Goal: Task Accomplishment & Management: Complete application form

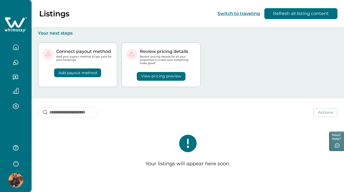
click at [17, 47] on icon "button" at bounding box center [16, 47] width 6 height 6
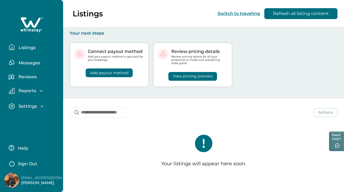
click at [34, 104] on p "Settings" at bounding box center [27, 105] width 20 height 5
click at [25, 49] on p "Listings" at bounding box center [26, 47] width 19 height 5
click at [25, 48] on p "Listings" at bounding box center [26, 47] width 19 height 5
click at [288, 13] on button "Refresh all listing content" at bounding box center [301, 13] width 73 height 11
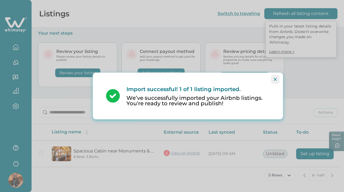
click at [274, 78] on icon "Close" at bounding box center [275, 79] width 3 height 3
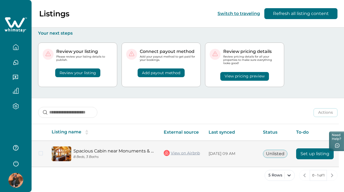
click at [318, 152] on button "Set up listing" at bounding box center [316, 153] width 38 height 11
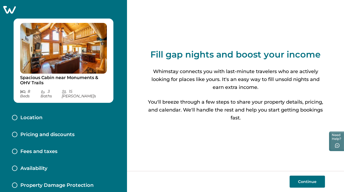
click at [306, 181] on button "Continue" at bounding box center [307, 181] width 35 height 12
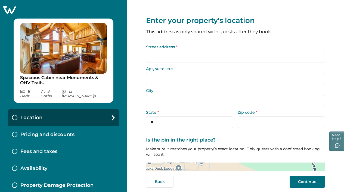
click at [175, 58] on input "Street address *" at bounding box center [235, 56] width 179 height 11
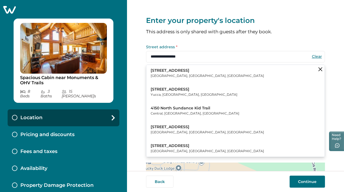
click at [180, 74] on p "[GEOGRAPHIC_DATA], [GEOGRAPHIC_DATA], [GEOGRAPHIC_DATA]" at bounding box center [208, 75] width 114 height 5
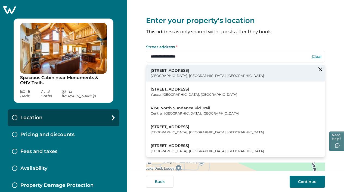
type input "**********"
select select "**"
type input "*****"
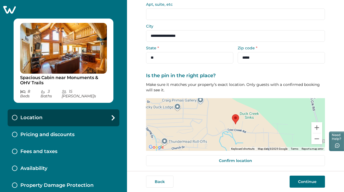
scroll to position [65, 0]
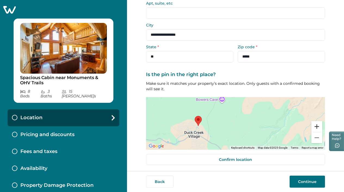
click at [314, 124] on button "Zoom in" at bounding box center [317, 126] width 11 height 11
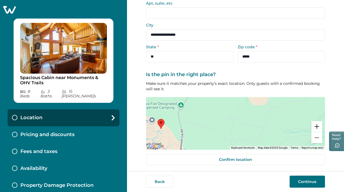
click at [314, 124] on button "Zoom in" at bounding box center [317, 126] width 11 height 11
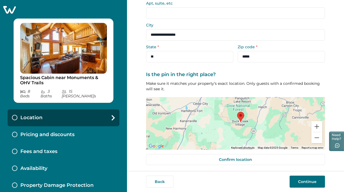
click at [306, 184] on button "Continue" at bounding box center [307, 181] width 35 height 12
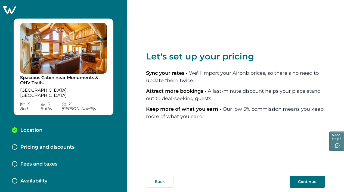
click at [308, 184] on button "Continue" at bounding box center [307, 181] width 35 height 12
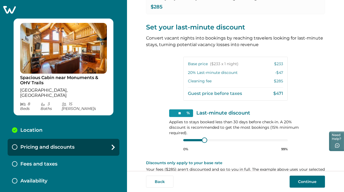
scroll to position [120, 0]
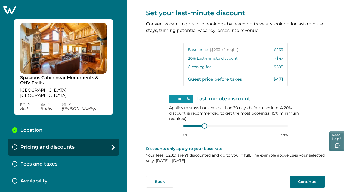
click at [308, 182] on button "Continue" at bounding box center [307, 181] width 35 height 12
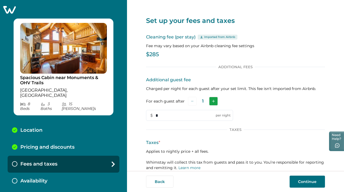
click at [212, 101] on icon "Add" at bounding box center [213, 101] width 3 height 3
click at [212, 101] on button "Add" at bounding box center [214, 101] width 9 height 9
click at [212, 101] on button "Add" at bounding box center [215, 101] width 9 height 9
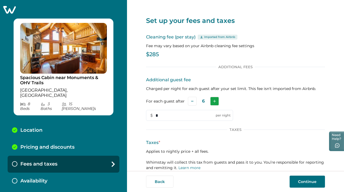
click at [212, 101] on button "Add" at bounding box center [214, 101] width 9 height 9
click at [159, 116] on input "*" at bounding box center [189, 115] width 87 height 11
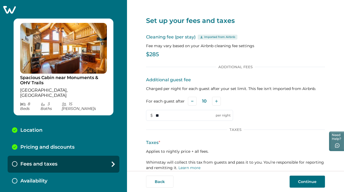
type input "**"
click at [270, 119] on div "Additional guest fee Charged per night for each guest after your set limit. Thi…" at bounding box center [235, 99] width 179 height 44
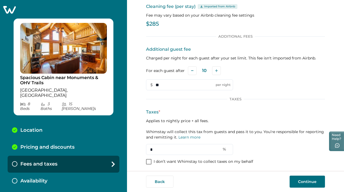
scroll to position [33, 0]
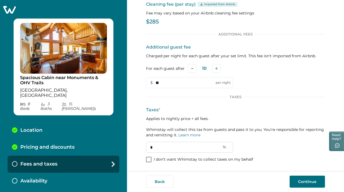
click at [149, 148] on input "*" at bounding box center [189, 147] width 87 height 11
click at [158, 148] on input "**" at bounding box center [189, 147] width 87 height 11
type input "*"
click at [299, 176] on button "Continue" at bounding box center [307, 181] width 35 height 12
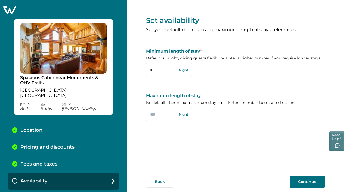
drag, startPoint x: 153, startPoint y: 70, endPoint x: 145, endPoint y: 70, distance: 7.9
click at [145, 70] on div "Set availability Set your default minimum and maximum length of stay preference…" at bounding box center [235, 85] width 217 height 171
type input "*"
click at [255, 89] on div "Set availability Set your default minimum and maximum length of stay preference…" at bounding box center [235, 67] width 179 height 134
click at [300, 181] on button "Continue" at bounding box center [307, 181] width 35 height 12
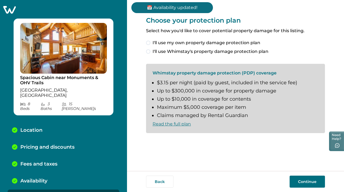
scroll to position [4, 0]
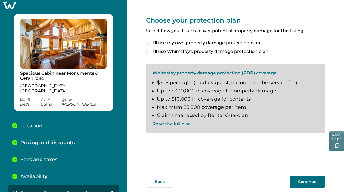
click at [149, 52] on span at bounding box center [148, 51] width 4 height 4
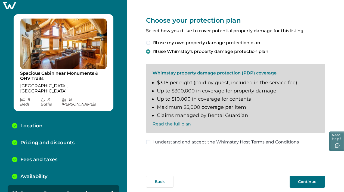
click at [147, 142] on span at bounding box center [148, 142] width 4 height 4
click at [302, 181] on button "Continue" at bounding box center [307, 181] width 35 height 12
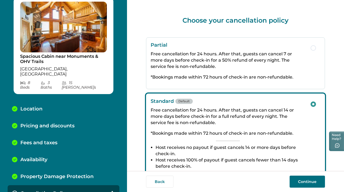
click at [311, 47] on span "button" at bounding box center [313, 47] width 5 height 5
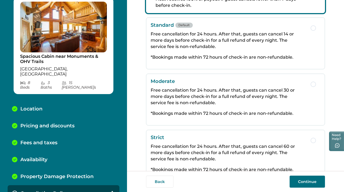
scroll to position [127, 0]
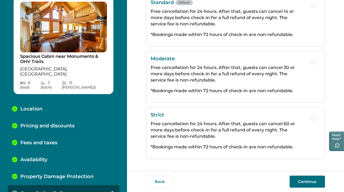
click at [311, 179] on button "Continue" at bounding box center [307, 181] width 35 height 12
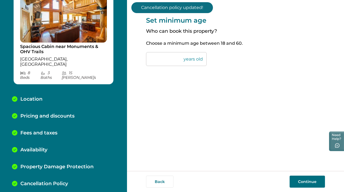
scroll to position [38, 0]
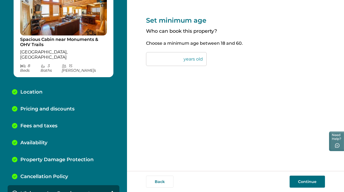
drag, startPoint x: 158, startPoint y: 59, endPoint x: 144, endPoint y: 59, distance: 14.7
click at [144, 59] on div "Set minimum age Who can book this property? Choose a minimum age between [DEMOG…" at bounding box center [235, 85] width 217 height 171
type input "**"
click at [306, 183] on button "Continue" at bounding box center [307, 181] width 35 height 12
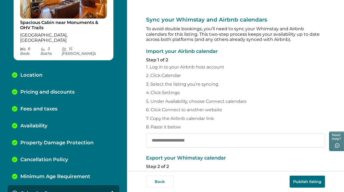
click at [158, 140] on input "text" at bounding box center [235, 140] width 179 height 15
paste input "**********"
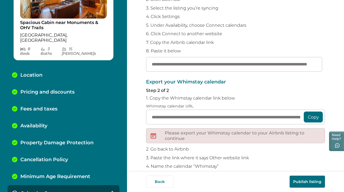
scroll to position [77, 0]
type input "**********"
click at [311, 116] on button "Copy" at bounding box center [313, 116] width 19 height 11
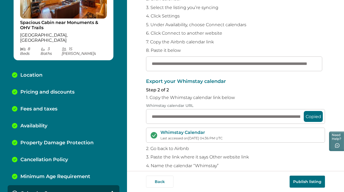
scroll to position [102, 0]
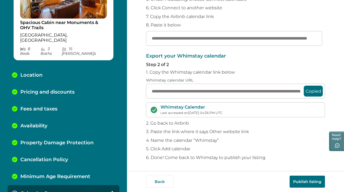
click at [305, 179] on button "Publish listing" at bounding box center [307, 181] width 35 height 12
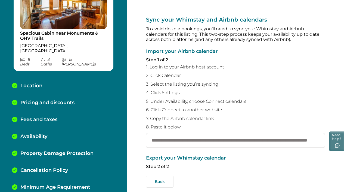
scroll to position [55, 0]
